Goal: Navigation & Orientation: Find specific page/section

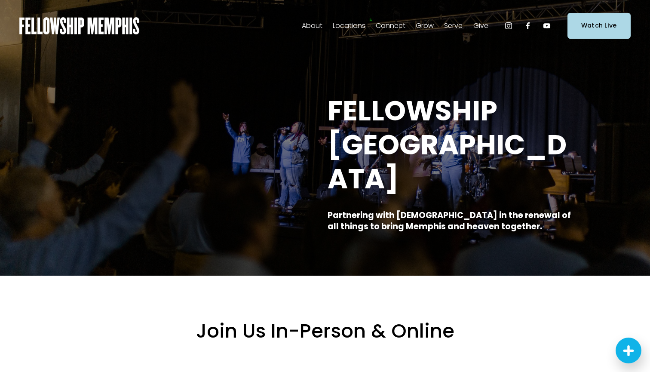
click at [0, 0] on span "Staff" at bounding box center [0, 0] width 0 height 0
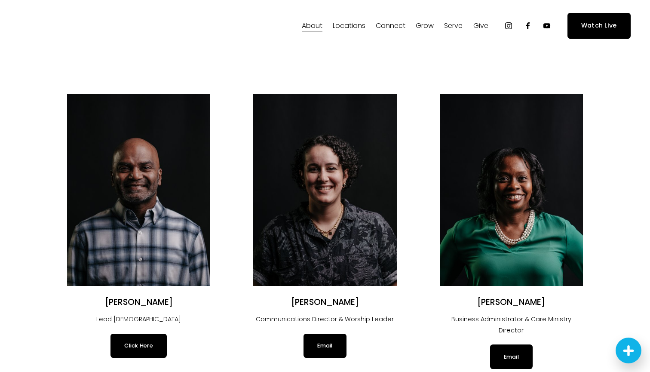
click at [0, 0] on span "Our Beliefs" at bounding box center [0, 0] width 0 height 0
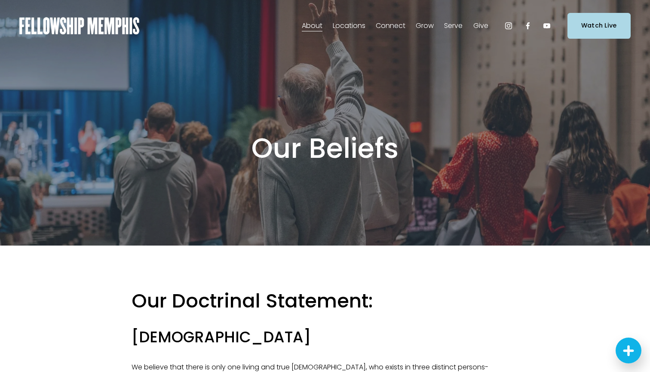
click at [77, 24] on img at bounding box center [79, 25] width 120 height 17
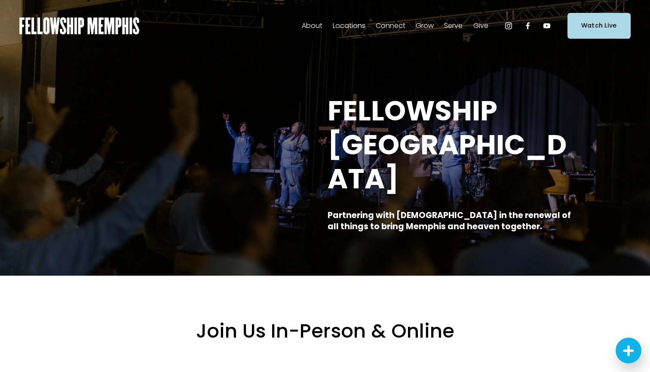
click at [0, 0] on span "Careers" at bounding box center [0, 0] width 0 height 0
